Goal: Transaction & Acquisition: Purchase product/service

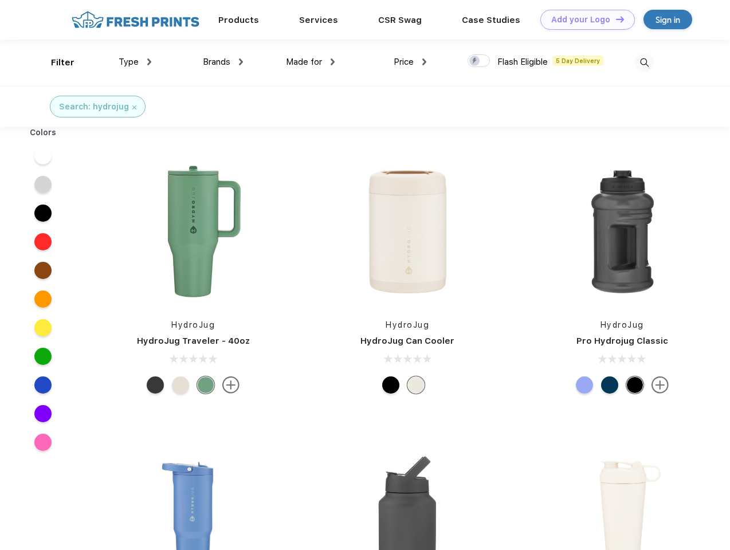
click at [583, 19] on link "Add your Logo Design Tool" at bounding box center [587, 20] width 95 height 20
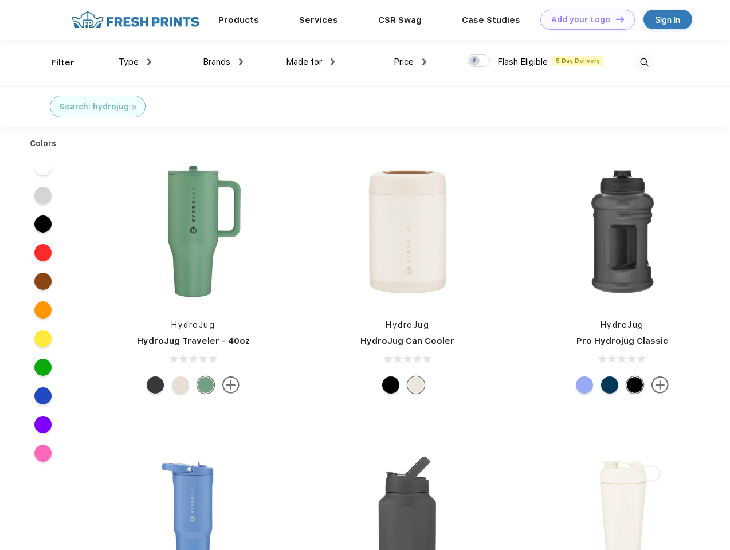
click at [0, 0] on div "Design Tool" at bounding box center [0, 0] width 0 height 0
click at [615, 19] on link "Add your Logo Design Tool" at bounding box center [587, 20] width 95 height 20
click at [55, 62] on div "Filter" at bounding box center [62, 62] width 23 height 13
click at [135, 62] on span "Type" at bounding box center [129, 62] width 20 height 10
click at [223, 62] on span "Brands" at bounding box center [217, 62] width 28 height 10
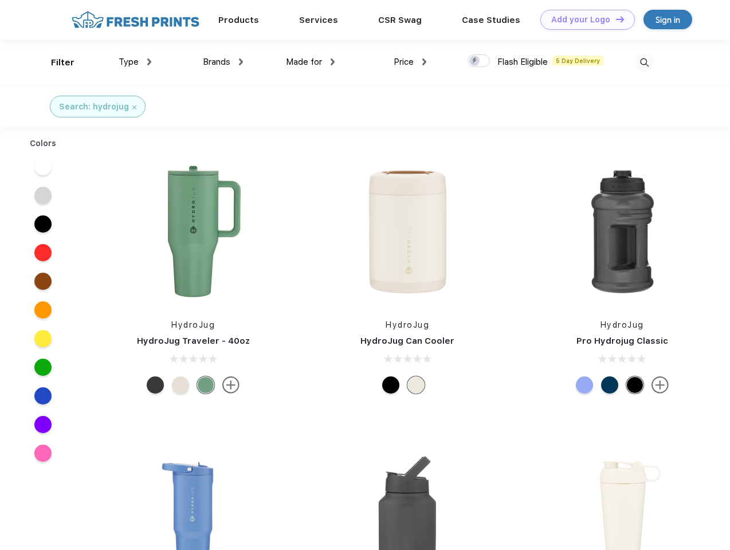
click at [311, 62] on span "Made for" at bounding box center [304, 62] width 36 height 10
click at [410, 62] on span "Price" at bounding box center [404, 62] width 20 height 10
click at [479, 61] on div at bounding box center [479, 60] width 22 height 13
click at [475, 61] on input "checkbox" at bounding box center [471, 57] width 7 height 7
click at [644, 62] on img at bounding box center [644, 62] width 19 height 19
